Goal: Task Accomplishment & Management: Use online tool/utility

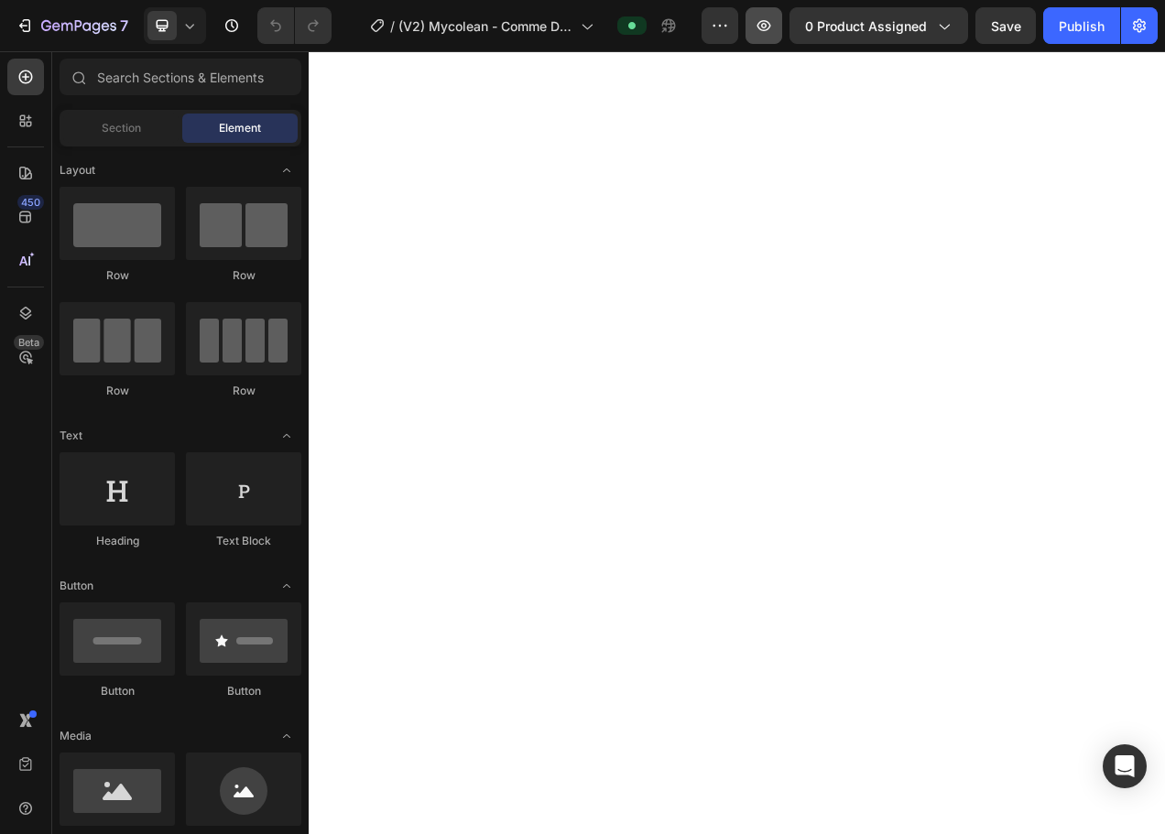
click at [762, 28] on icon "button" at bounding box center [764, 25] width 14 height 11
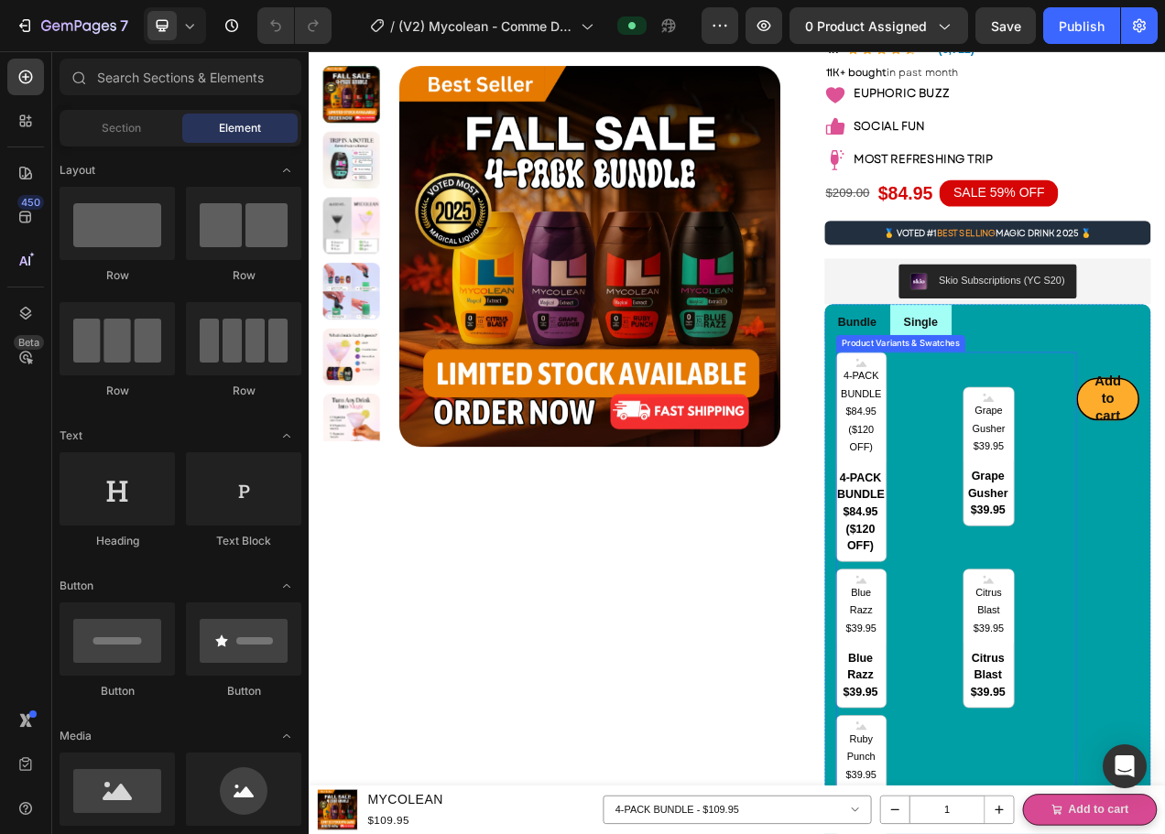
scroll to position [92, 0]
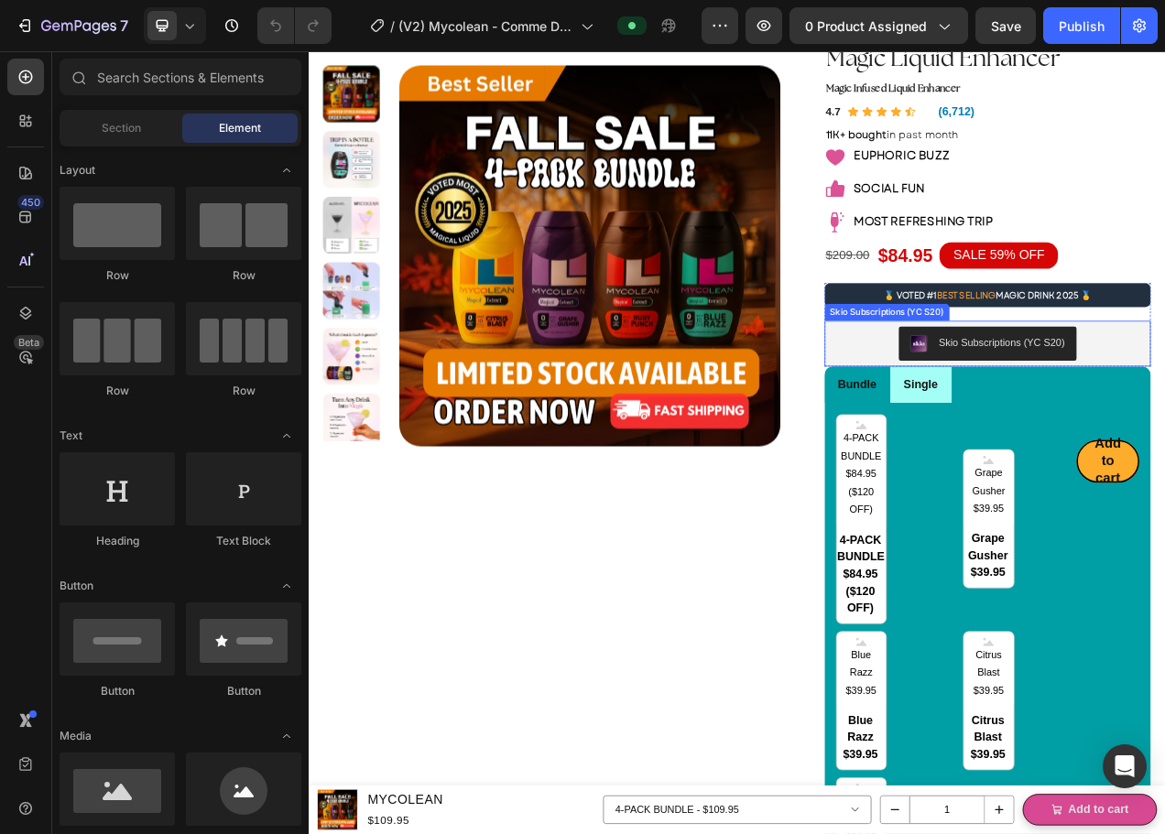
click at [993, 426] on div "Skio Subscriptions (YC S20)" at bounding box center [1180, 427] width 405 height 44
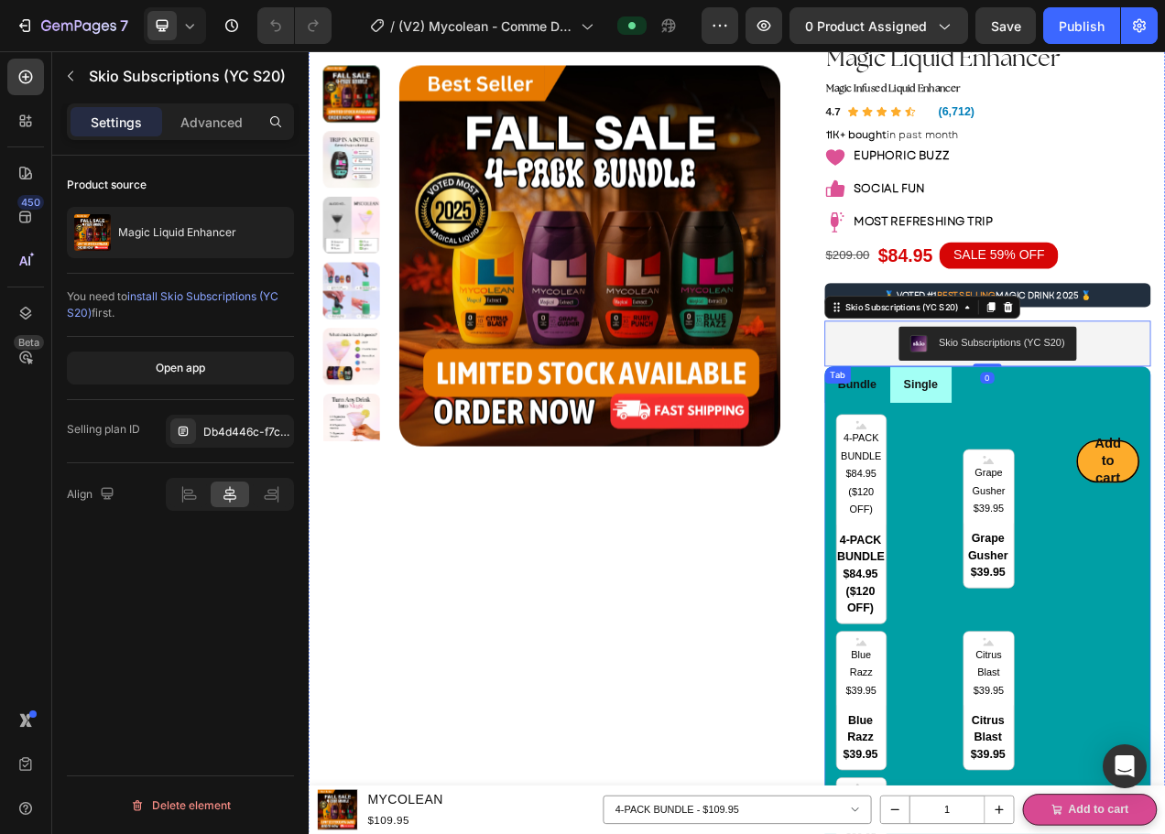
click at [970, 517] on div "4-PACK BUNDLE $84.95 ($120 OFF) 4-PACK BUNDLE $84.95 ($120 OFF) 4-PACK BUNDLE $…" at bounding box center [1179, 840] width 419 height 675
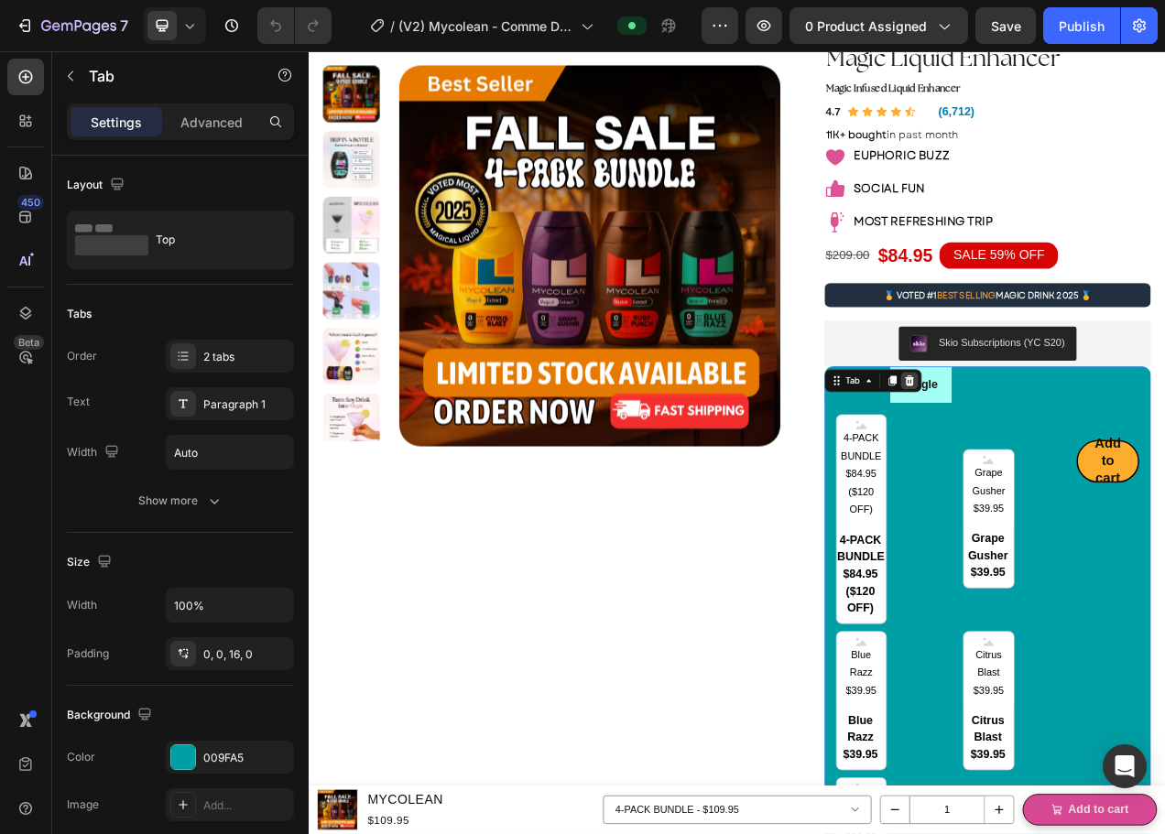
click at [1073, 479] on icon at bounding box center [1079, 474] width 12 height 13
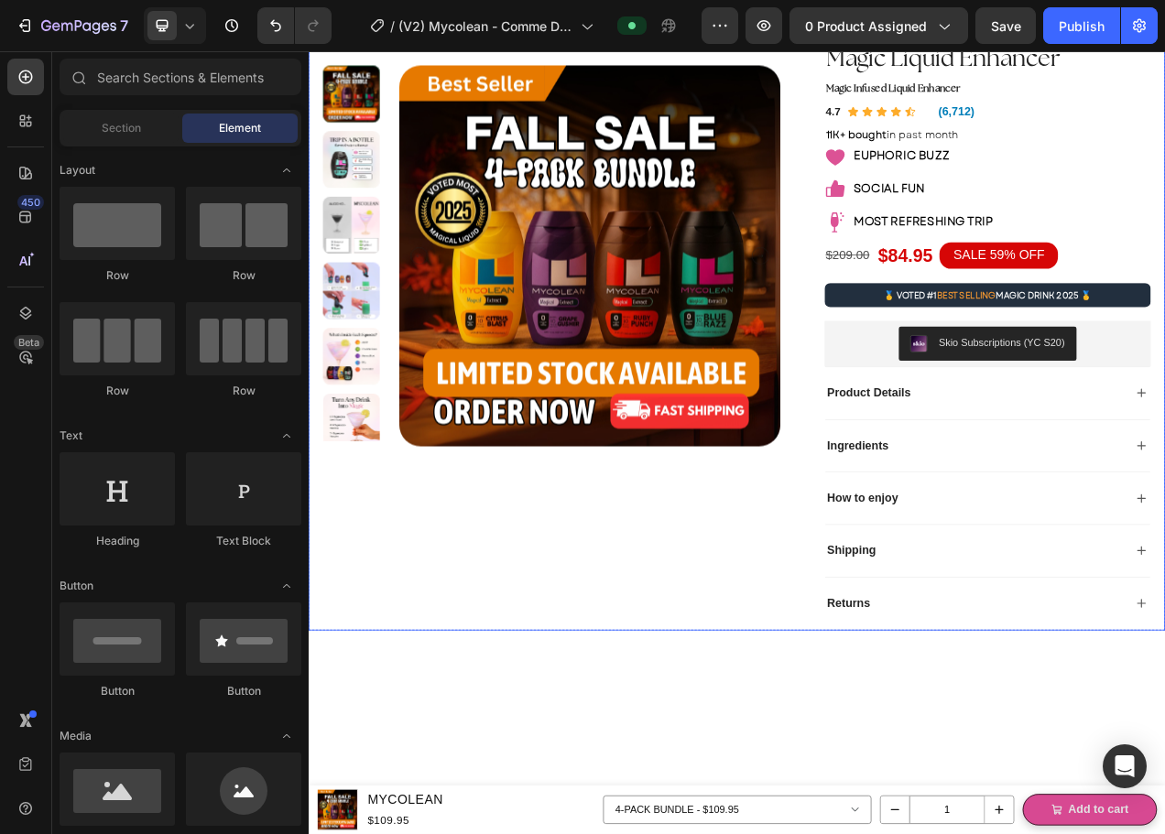
click at [956, 466] on div "Product Images Magic Liquid Enhancer Product Title Magic Infused Liquid Enhance…" at bounding box center [858, 395] width 1099 height 797
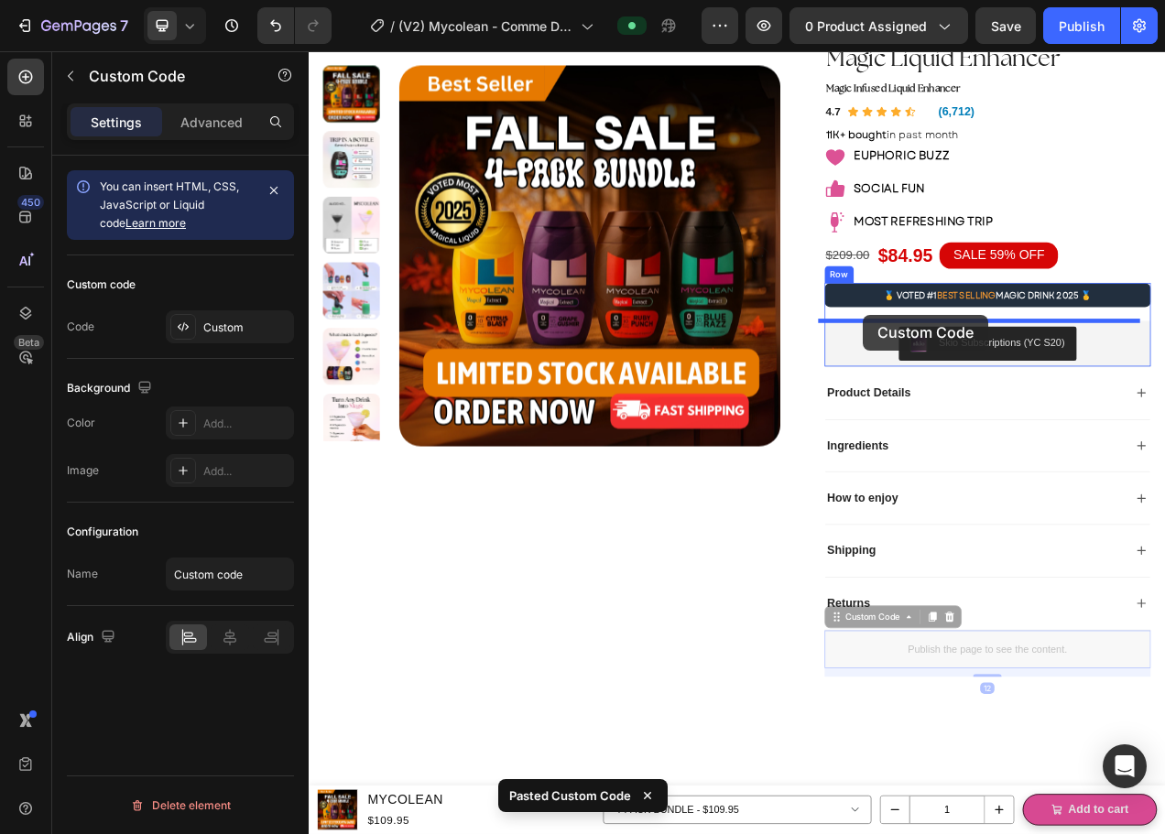
drag, startPoint x: 1012, startPoint y: 775, endPoint x: 1019, endPoint y: 389, distance: 385.5
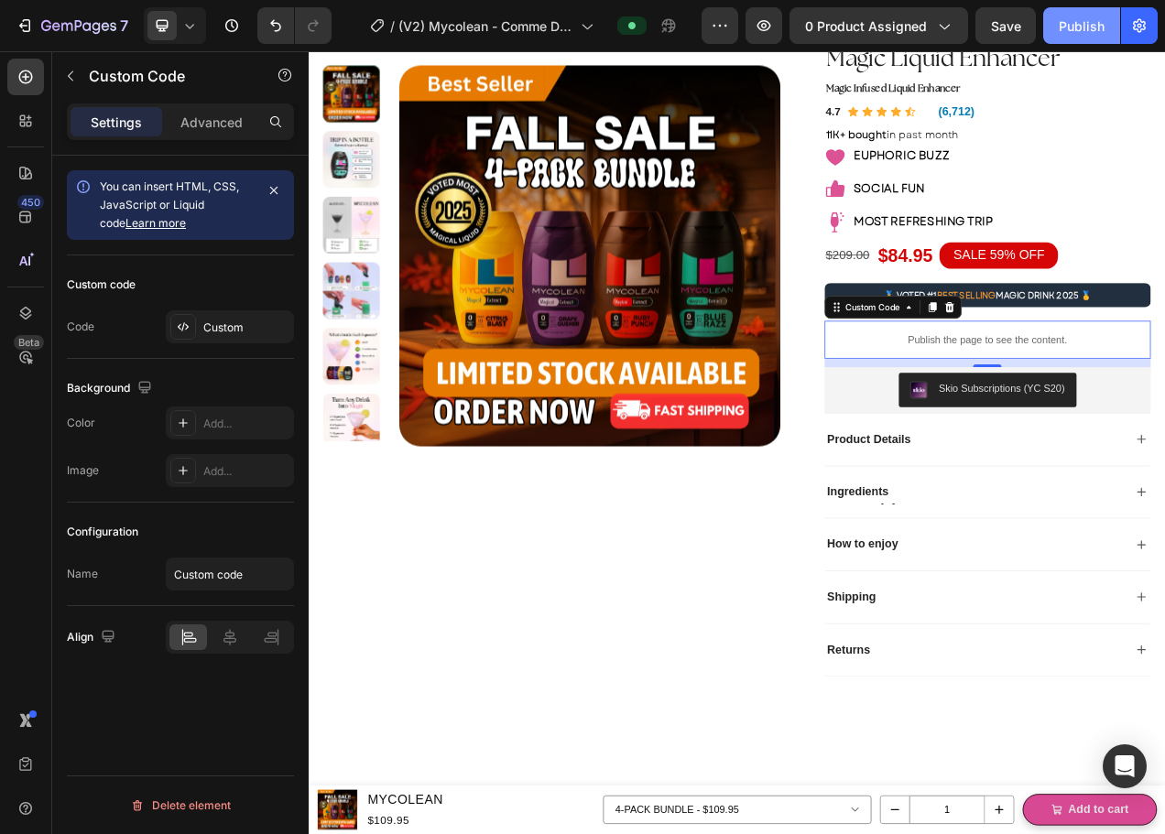
click at [1089, 28] on div "Publish" at bounding box center [1081, 25] width 46 height 19
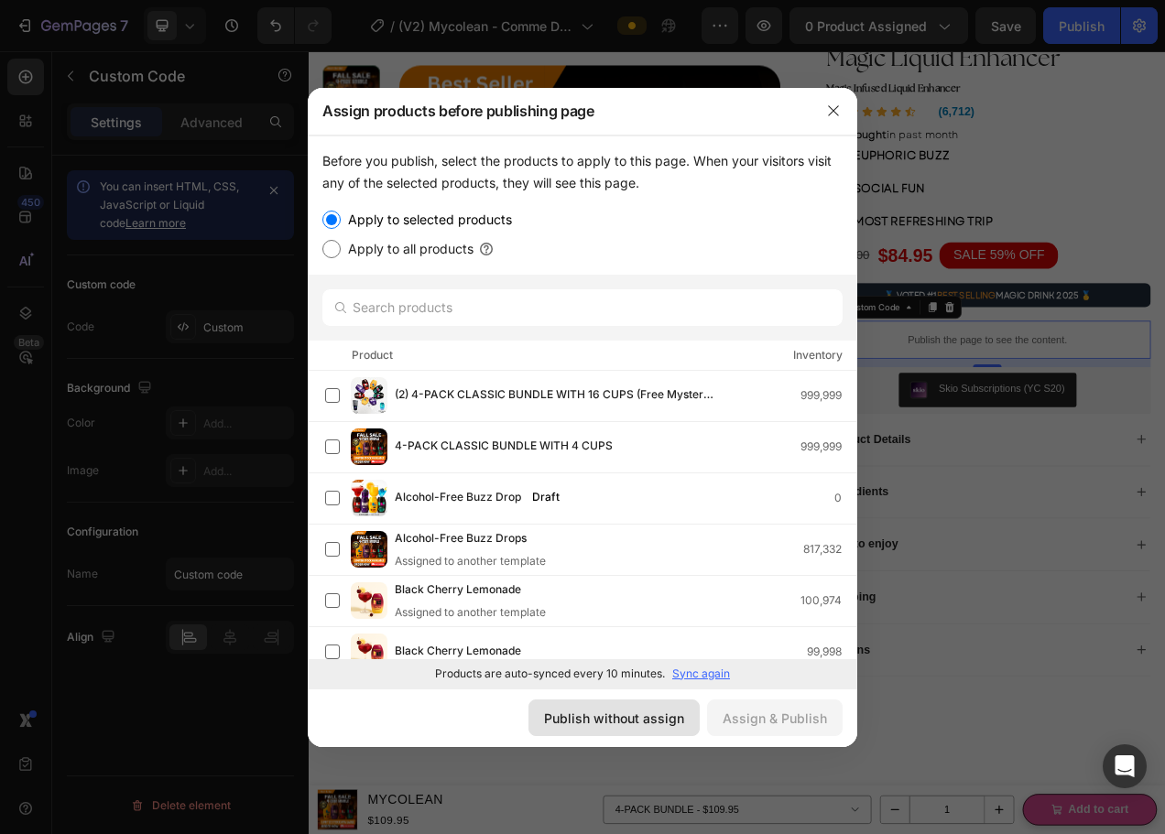
click at [612, 725] on div "Publish without assign" at bounding box center [614, 718] width 140 height 19
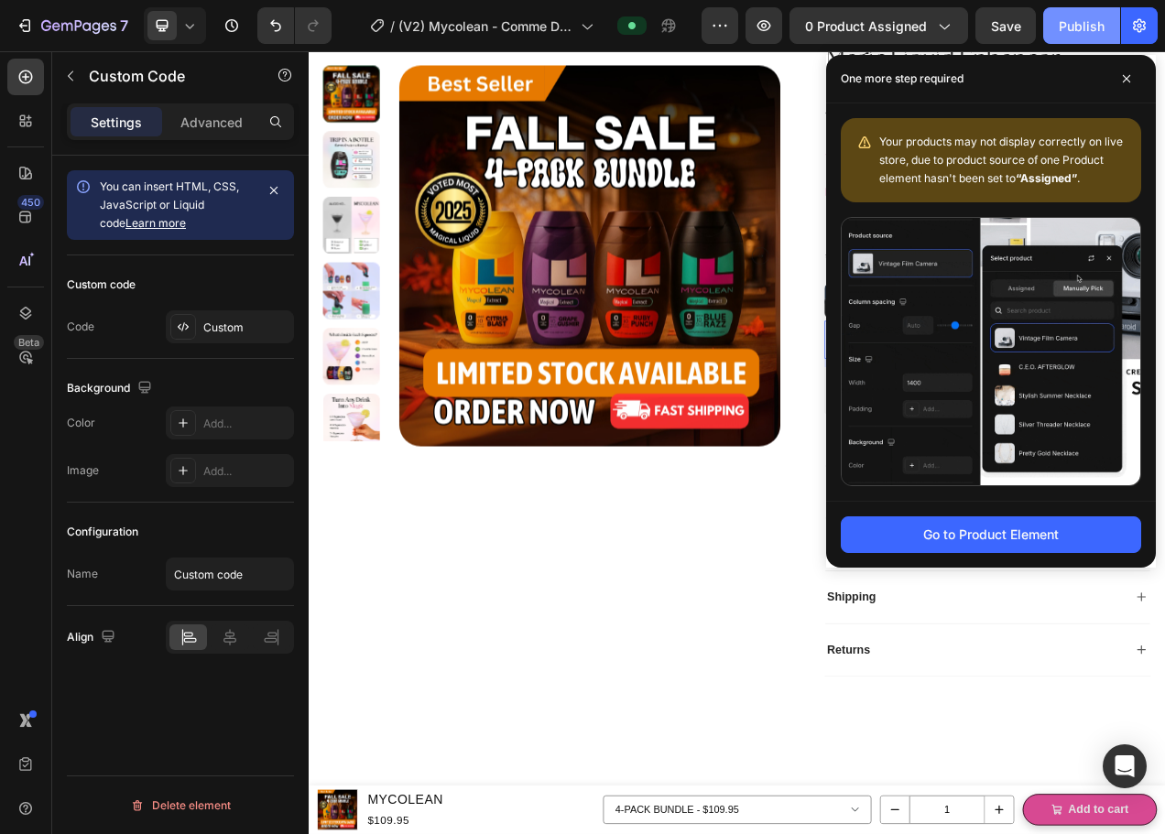
click at [1081, 26] on div "Publish" at bounding box center [1081, 25] width 46 height 19
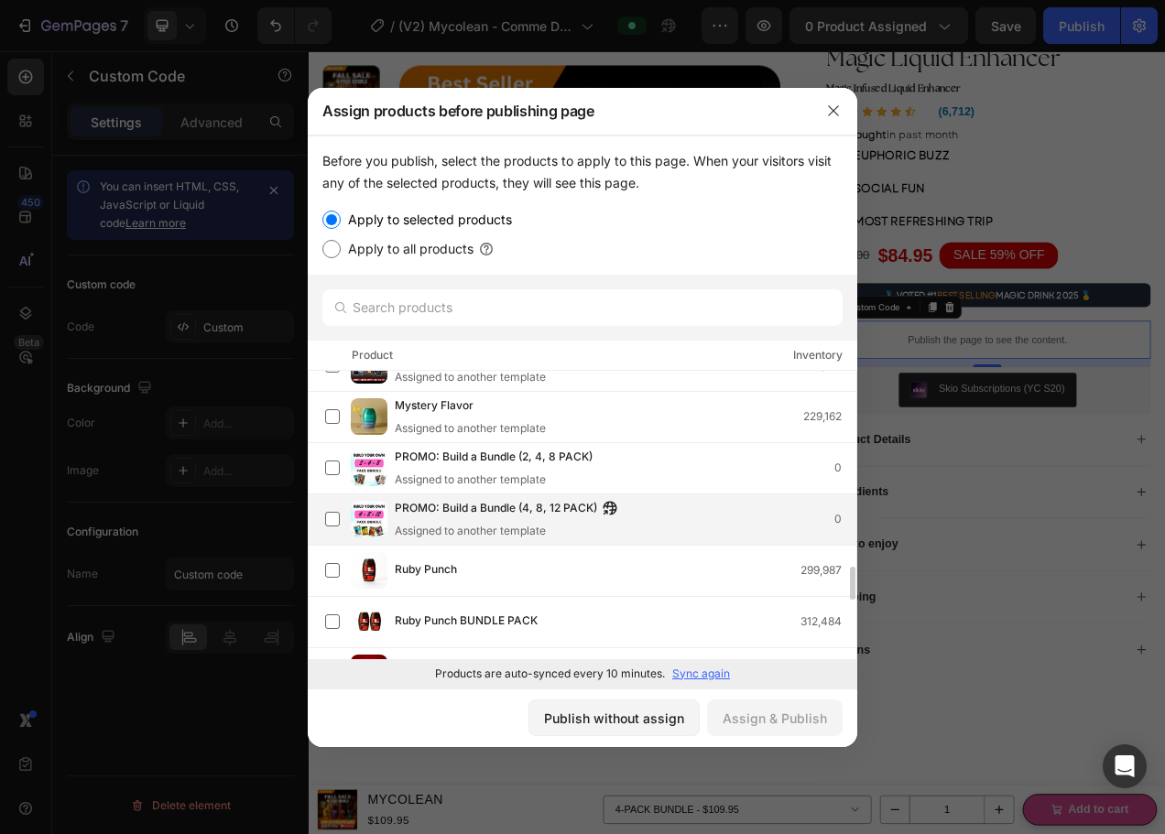
scroll to position [1264, 0]
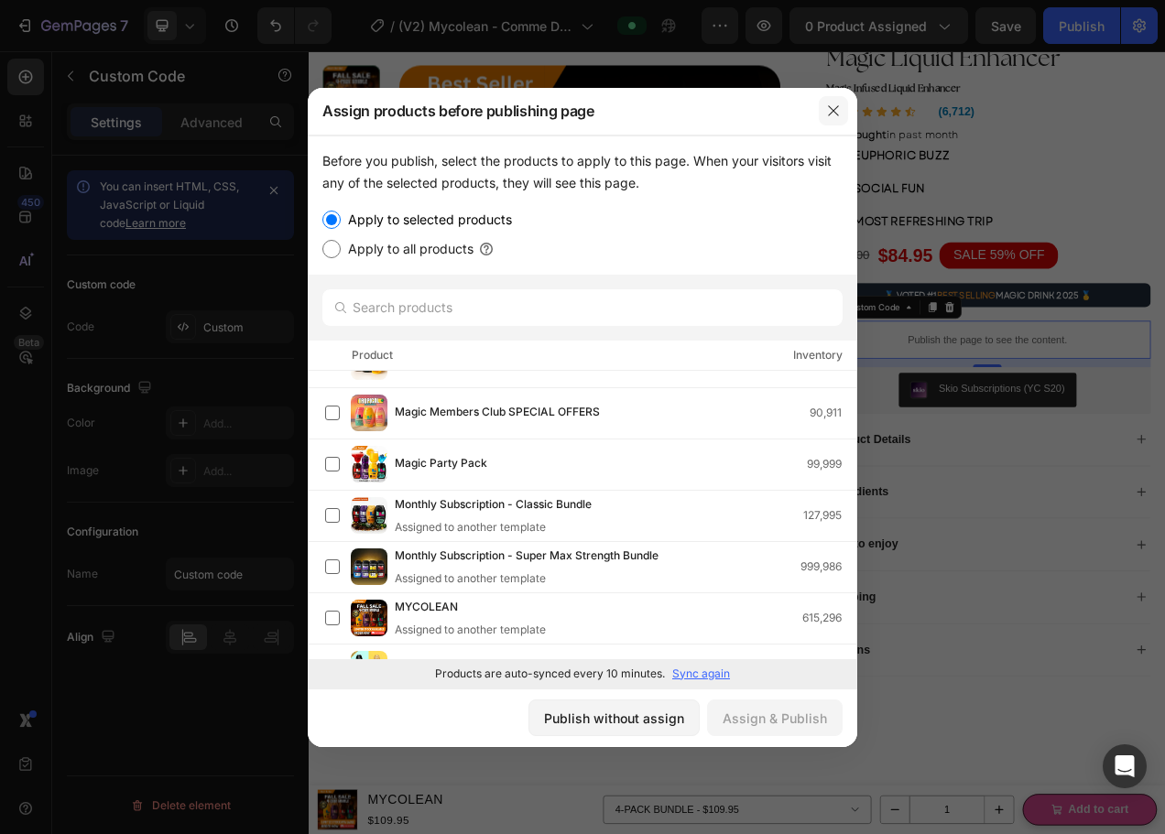
click at [839, 103] on icon "button" at bounding box center [833, 110] width 15 height 15
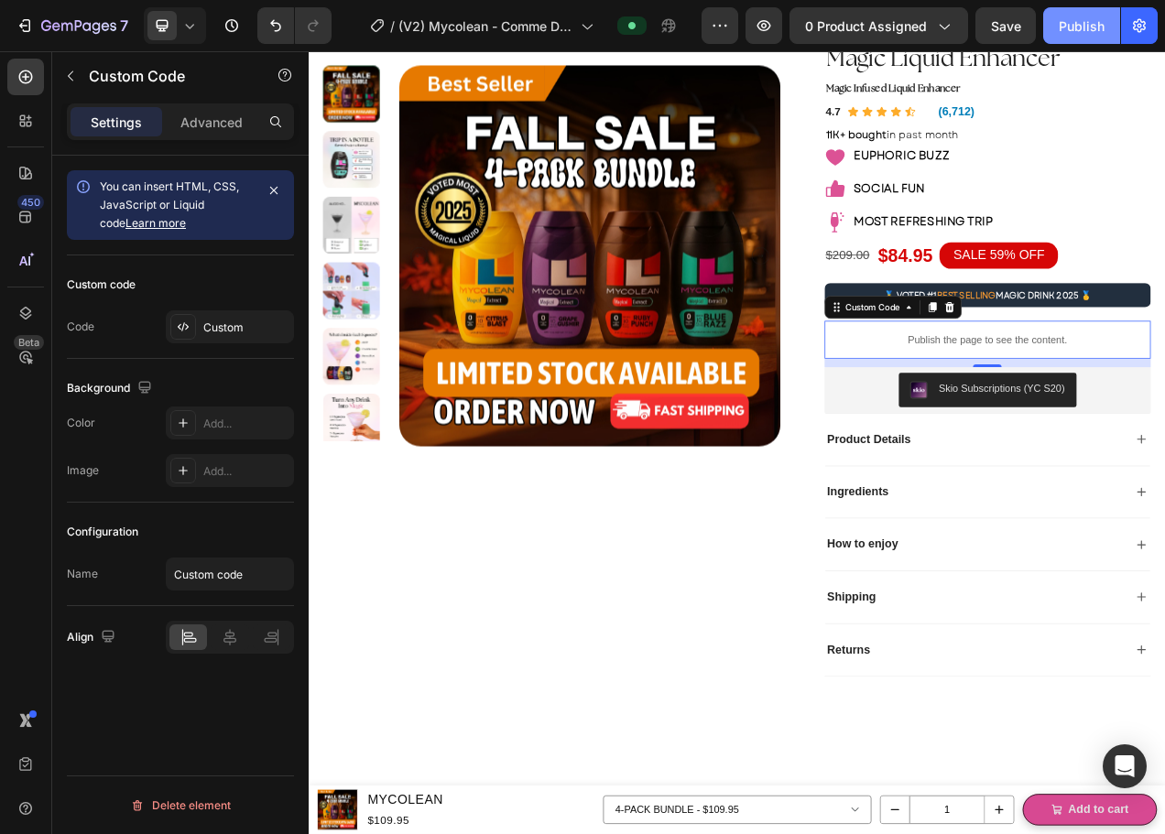
click at [1069, 29] on div "Publish" at bounding box center [1081, 25] width 46 height 19
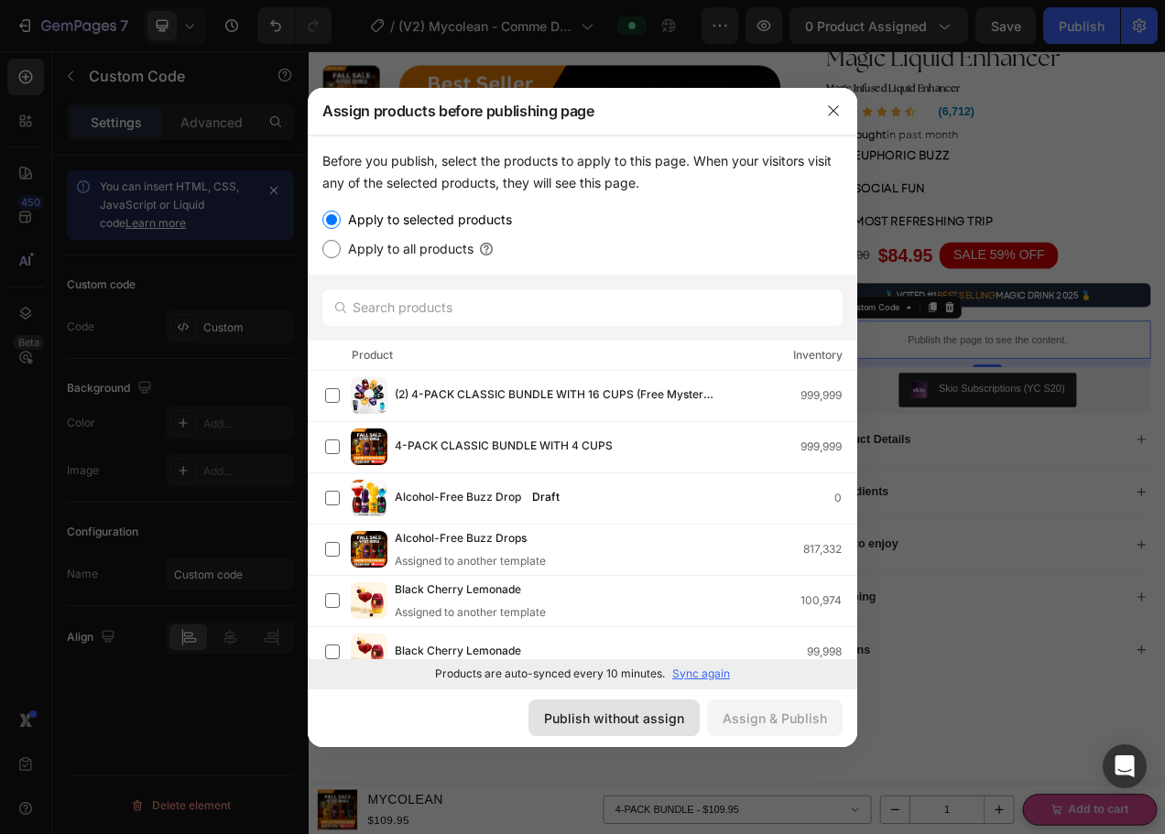
click at [601, 720] on div "Publish without assign" at bounding box center [614, 718] width 140 height 19
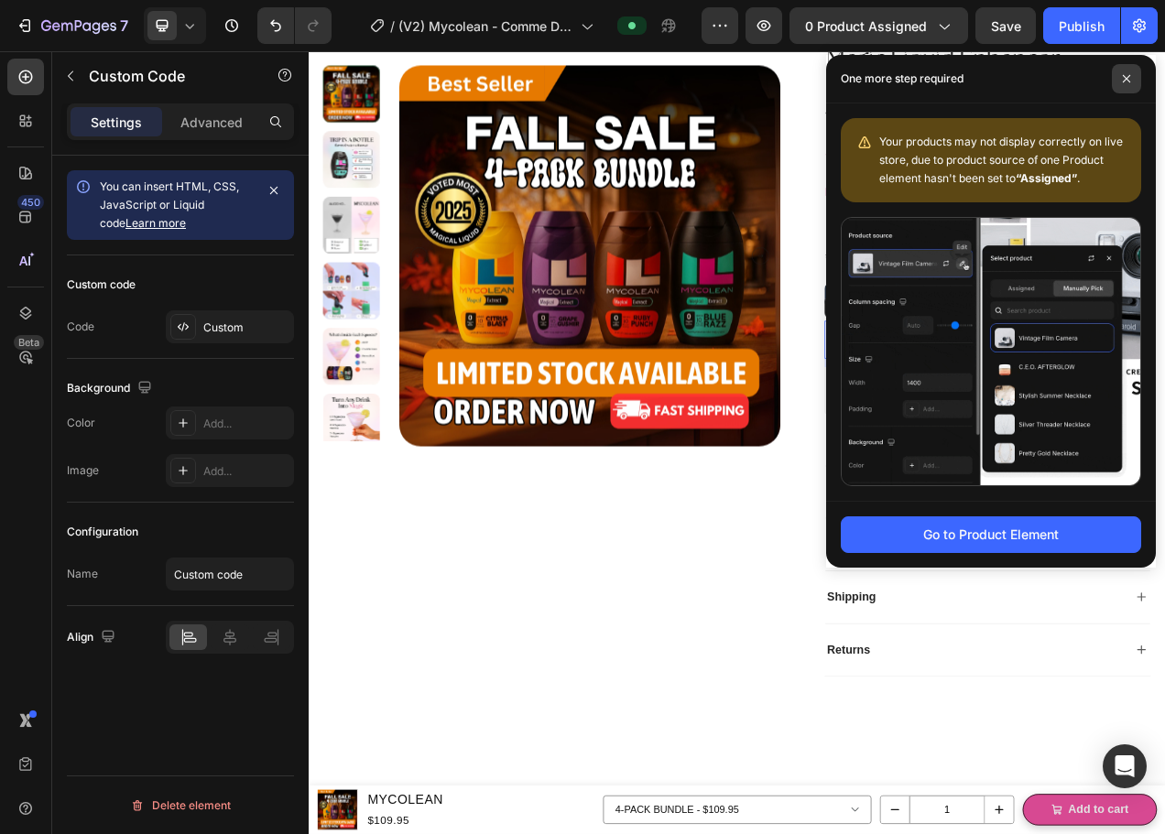
click at [1128, 75] on icon at bounding box center [1126, 78] width 9 height 9
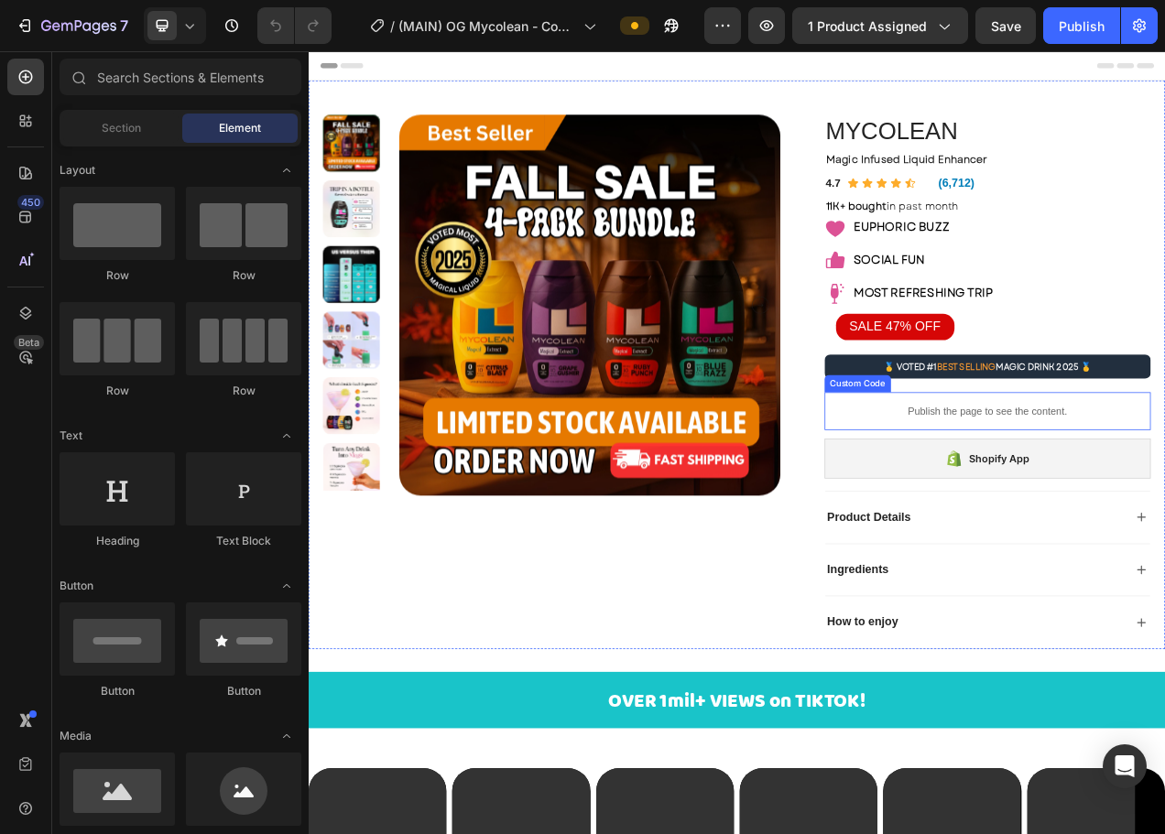
click at [1062, 510] on p "Publish the page to see the content." at bounding box center [1179, 513] width 419 height 19
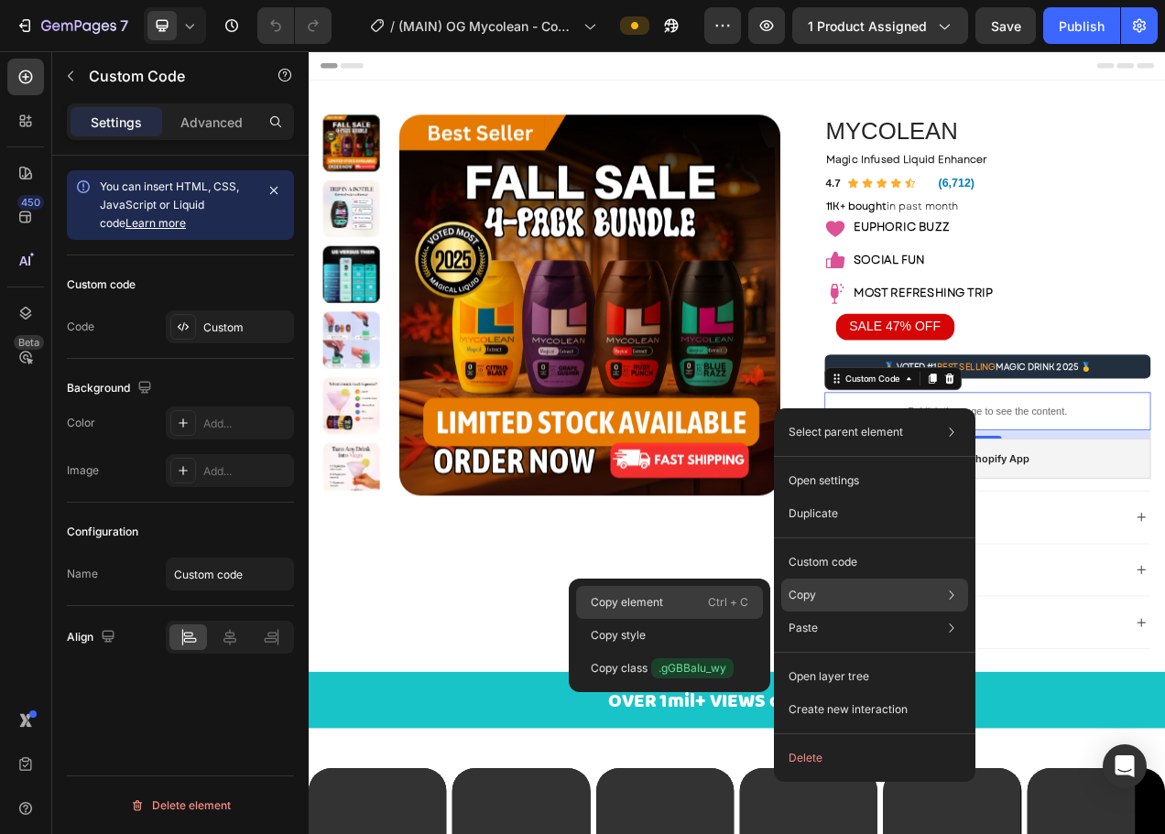
click at [688, 599] on div "Copy element Ctrl + C" at bounding box center [669, 602] width 187 height 33
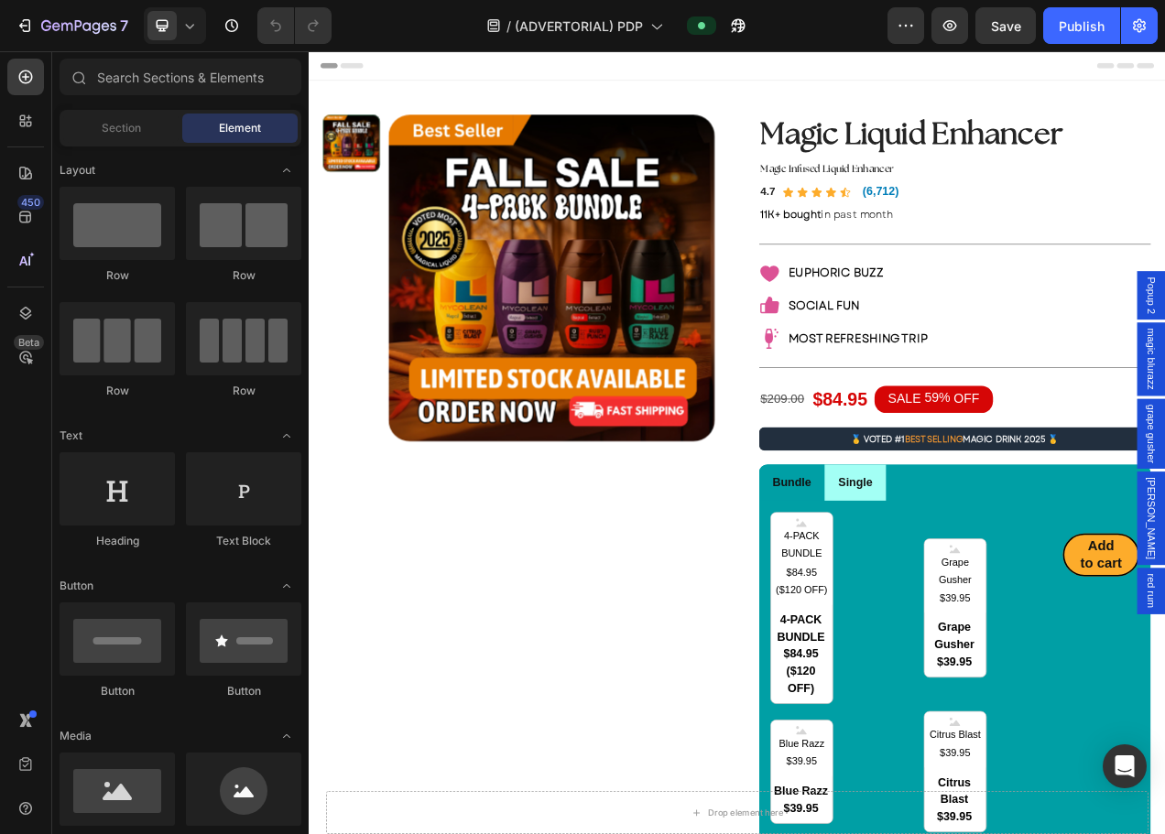
radio input "false"
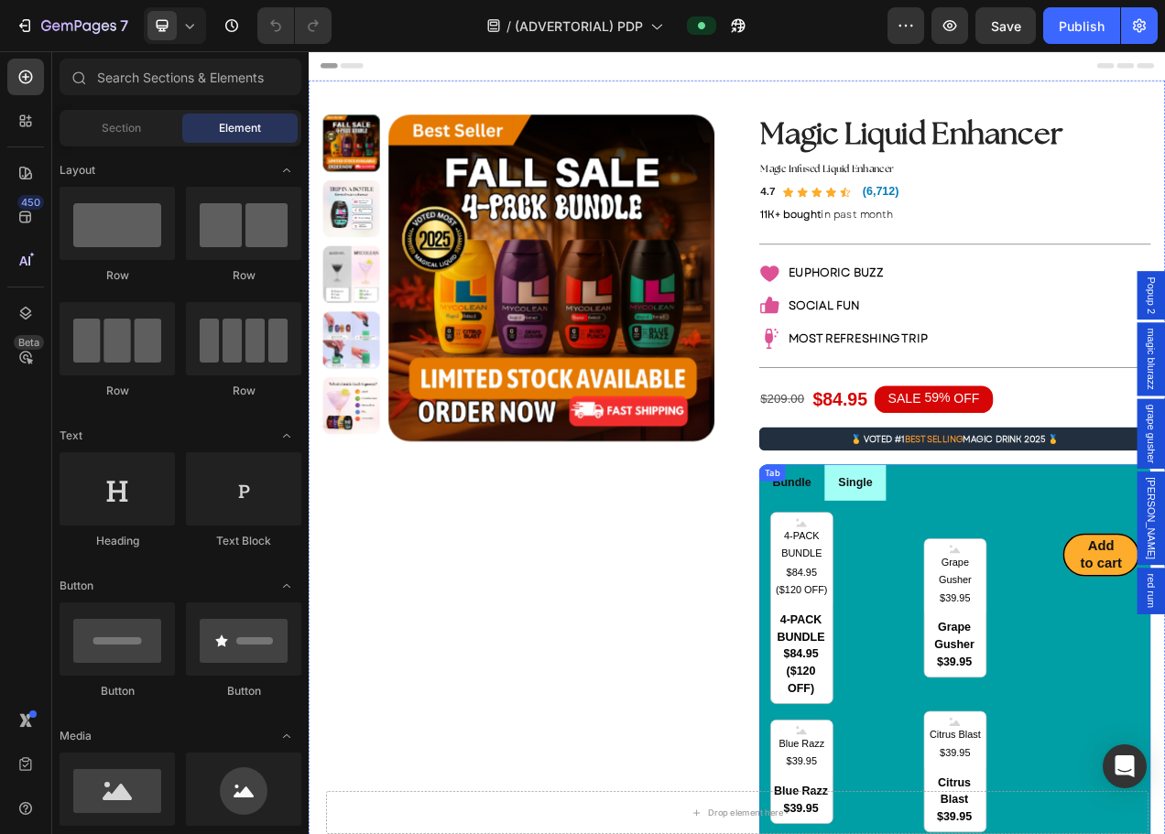
click at [896, 597] on div "Tab" at bounding box center [903, 592] width 27 height 16
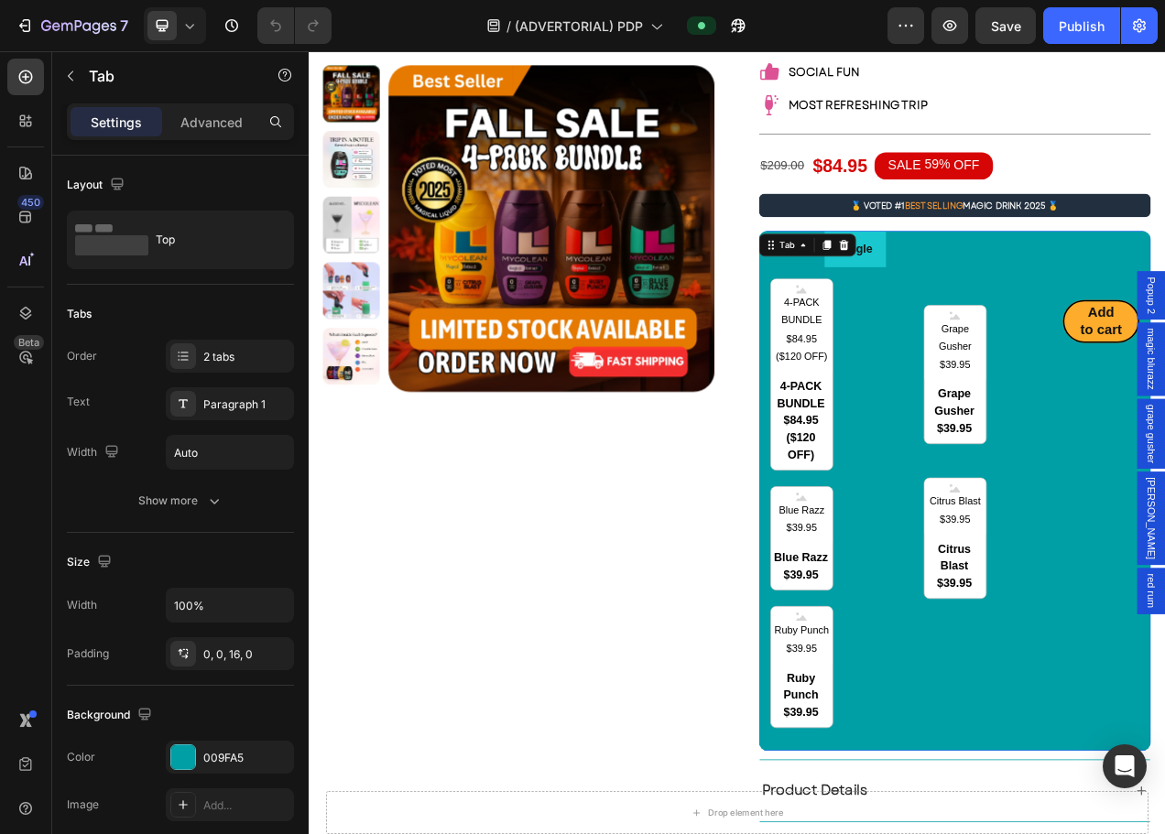
scroll to position [92, 0]
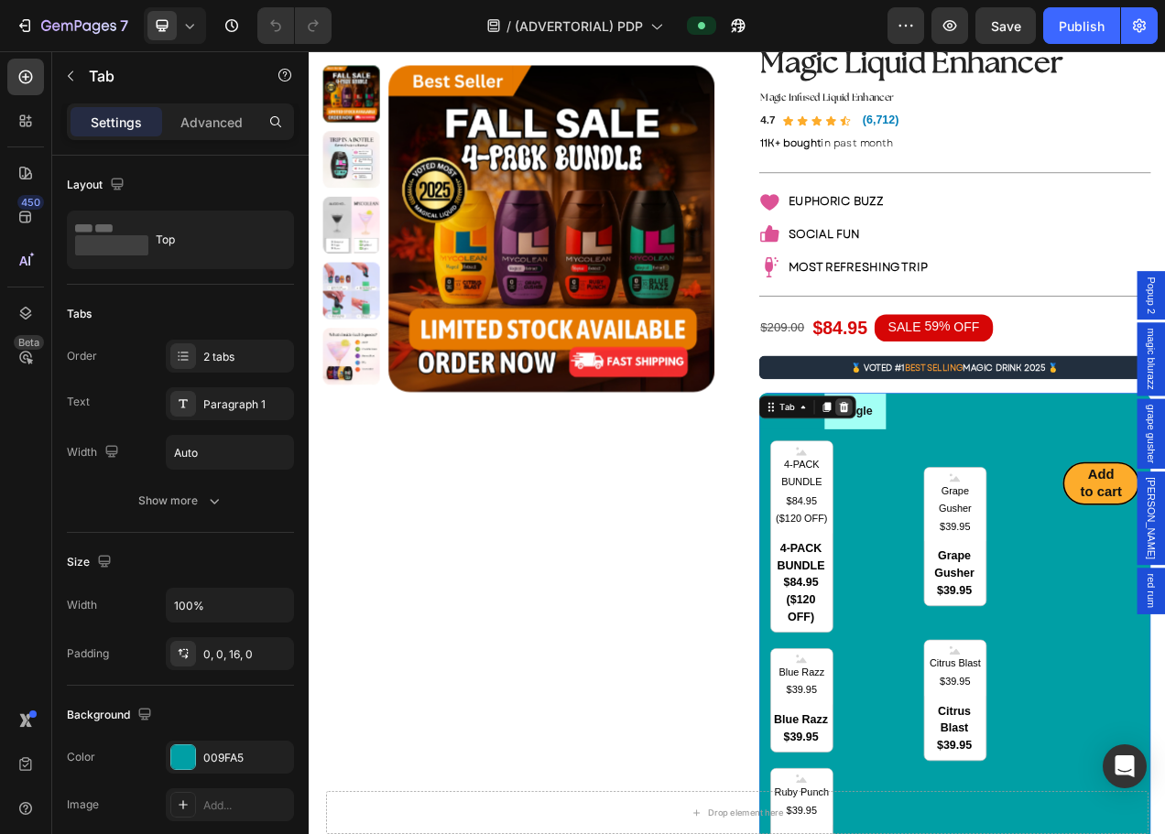
click at [990, 514] on icon at bounding box center [996, 508] width 12 height 13
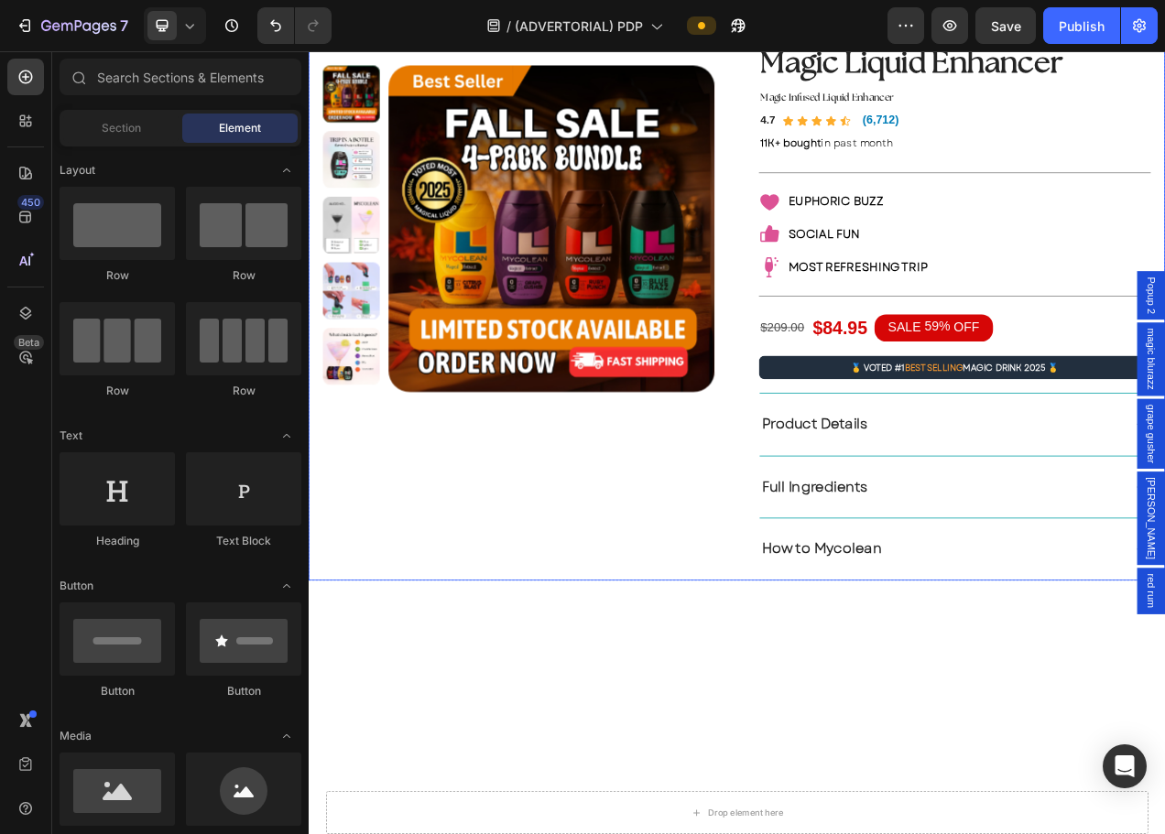
scroll to position [0, 0]
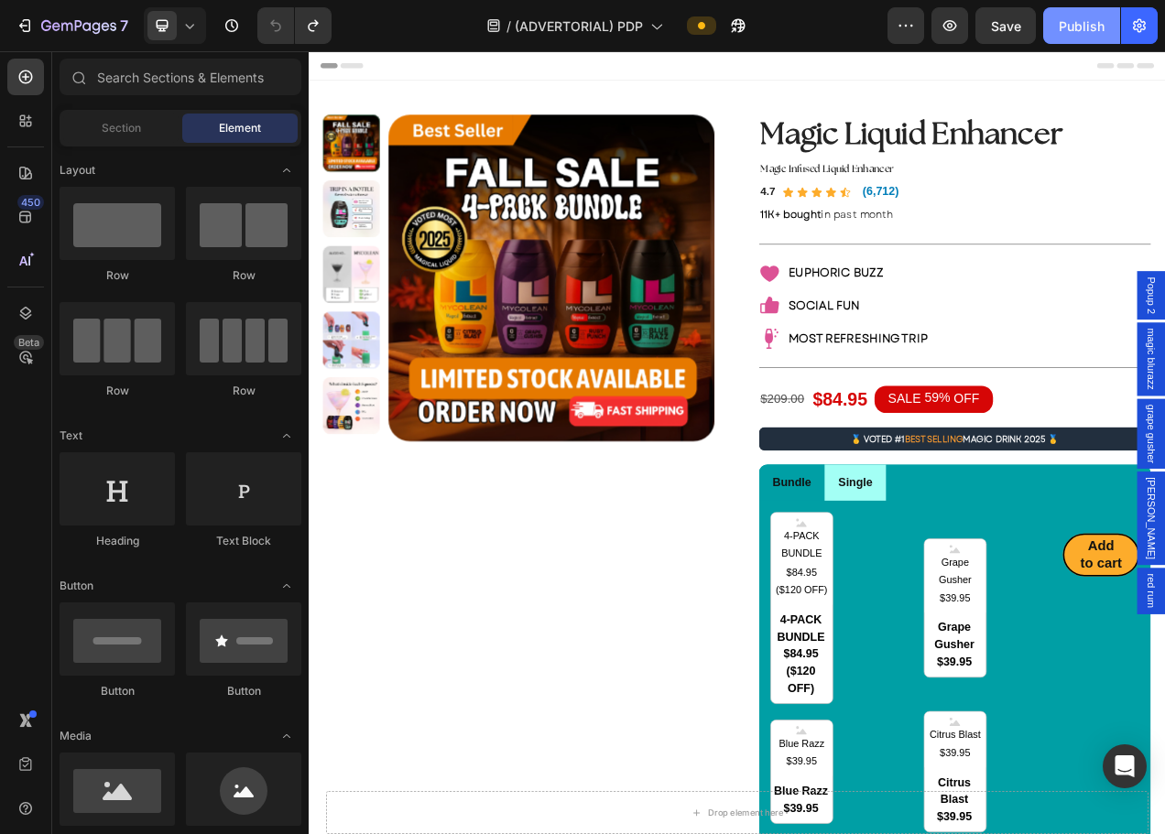
click at [1069, 37] on button "Publish" at bounding box center [1081, 25] width 77 height 37
